Goal: Transaction & Acquisition: Purchase product/service

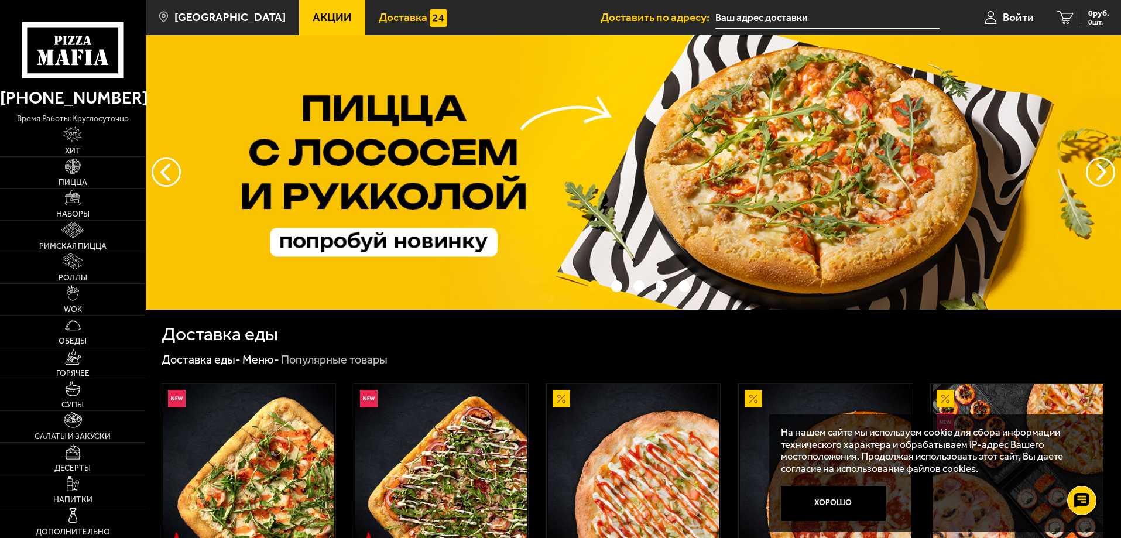
click at [389, 13] on span "Доставка" at bounding box center [403, 17] width 49 height 11
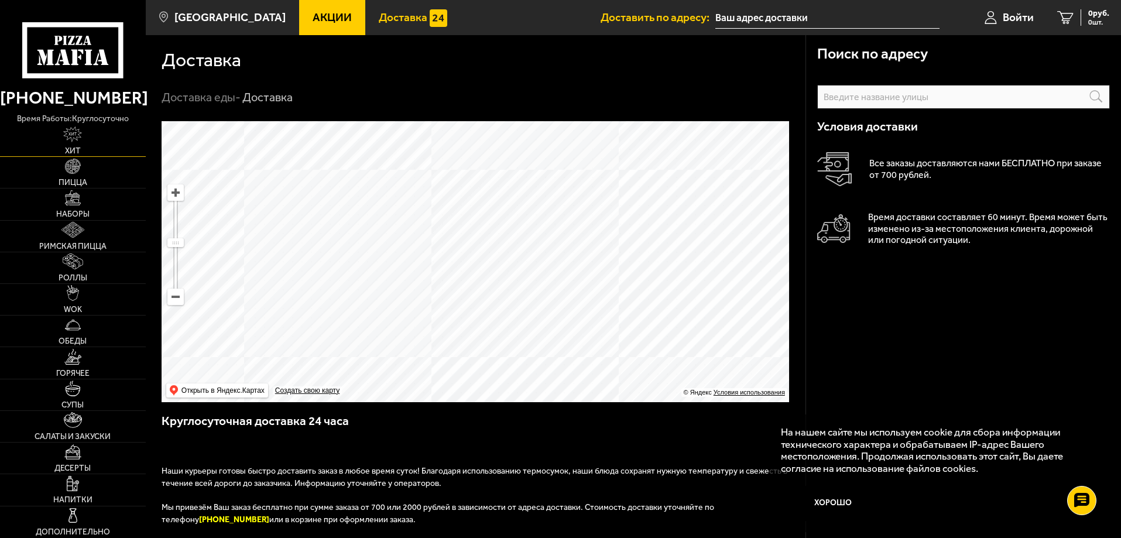
click at [85, 143] on link "Хит" at bounding box center [73, 140] width 146 height 31
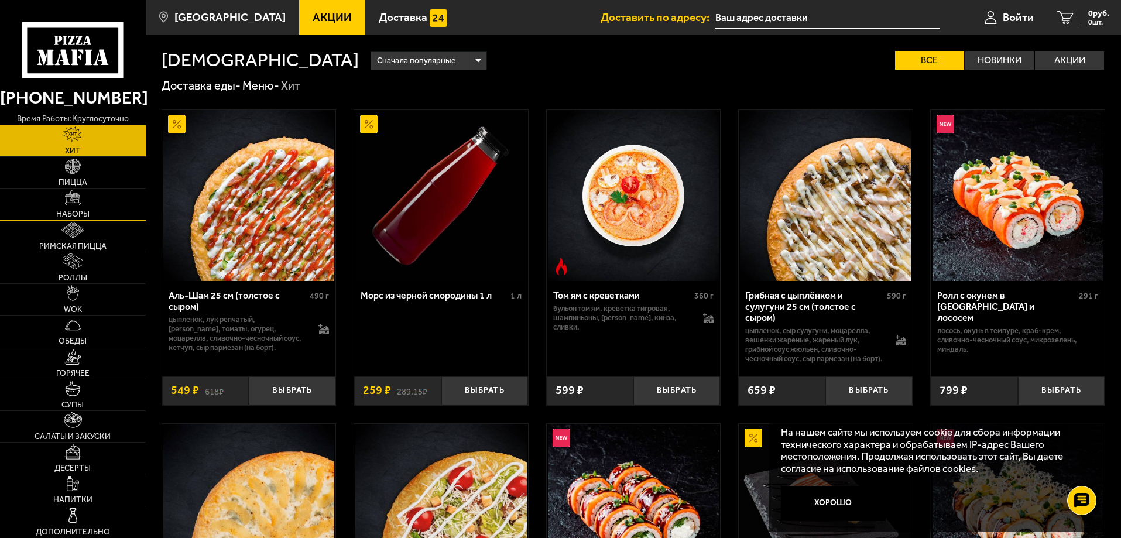
click at [80, 196] on img at bounding box center [73, 198] width 16 height 16
